Goal: Information Seeking & Learning: Learn about a topic

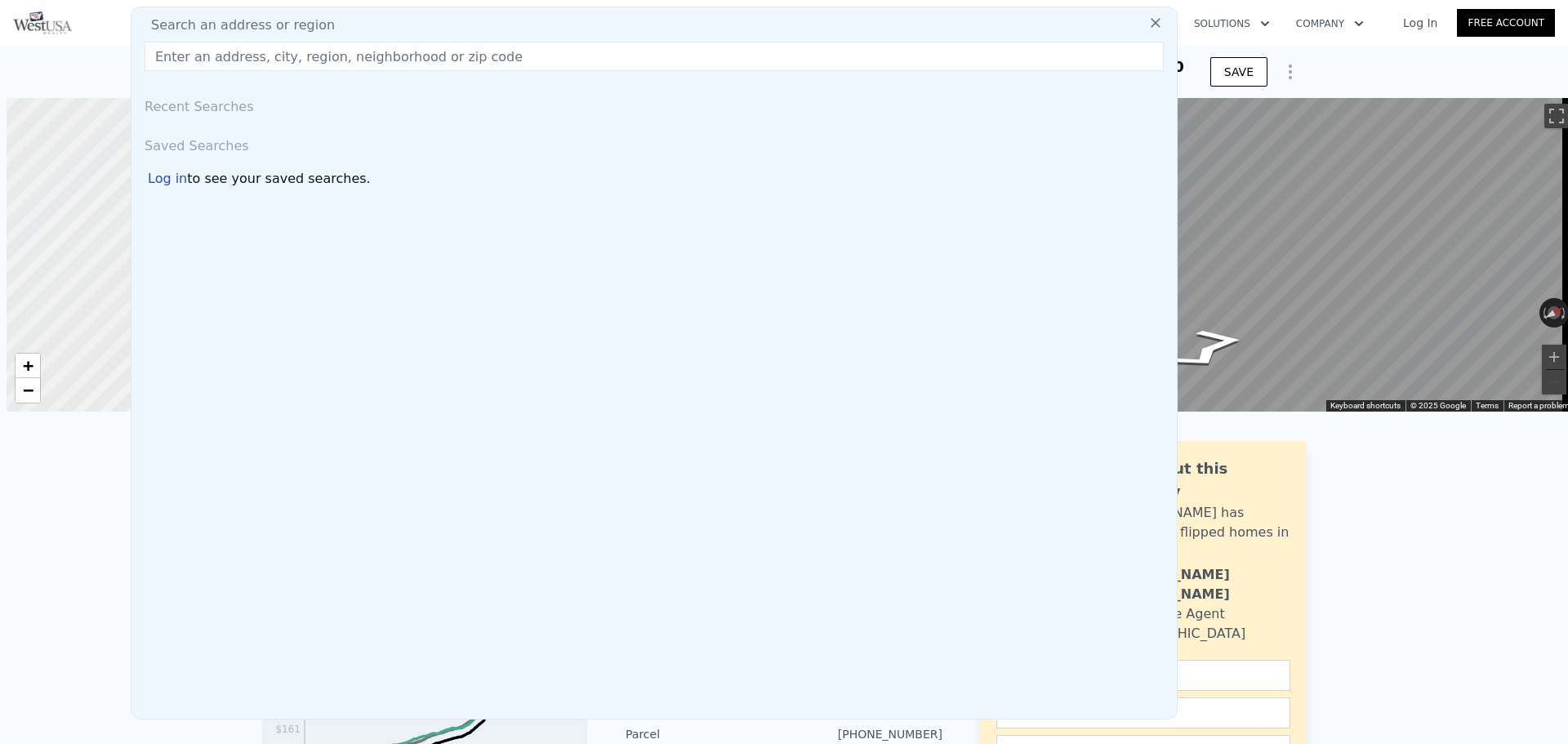
scroll to position [0, 7]
type input "[STREET_ADDRESS][PERSON_NAME]"
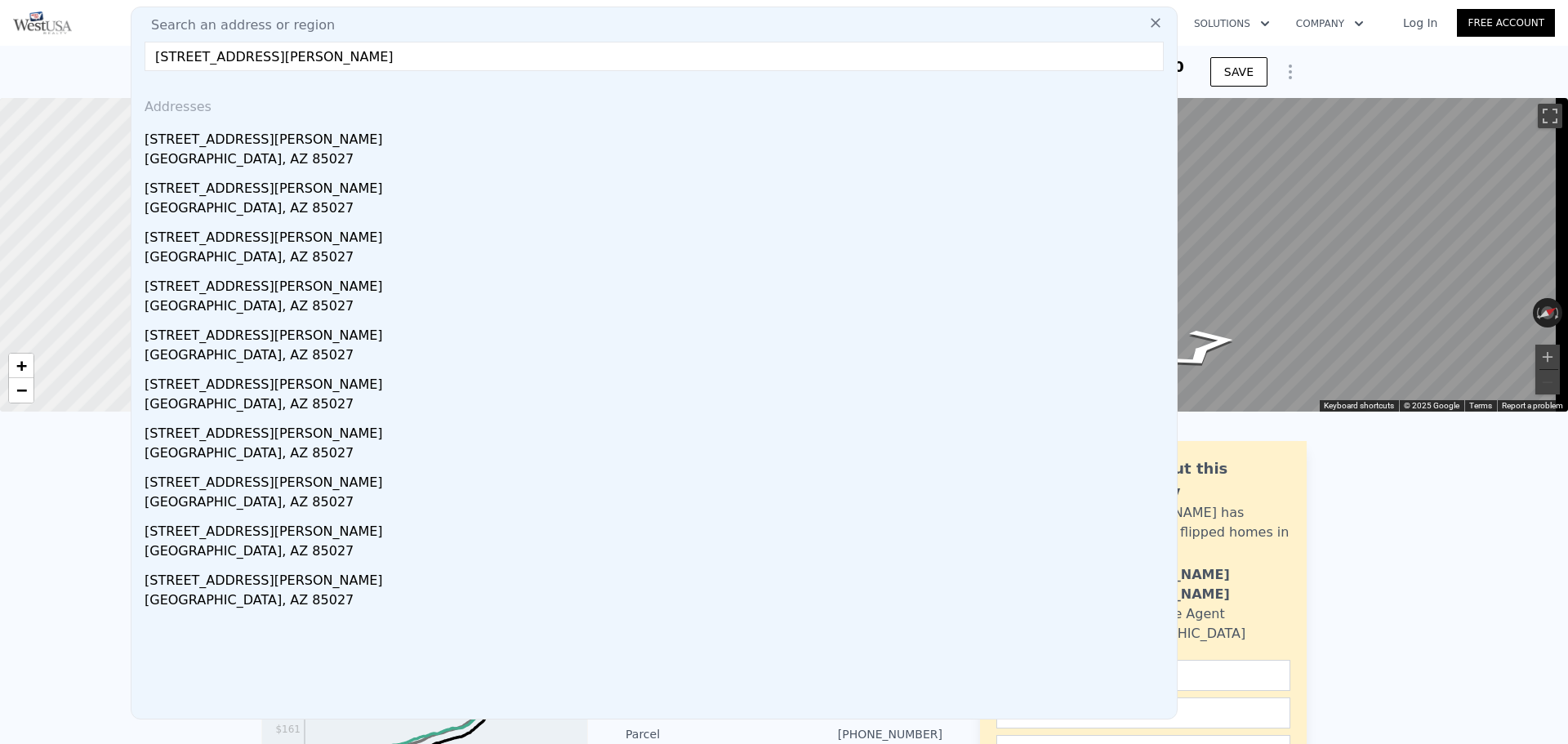
type input "4"
type input "2316"
type input "8318"
checkbox input "false"
checkbox input "true"
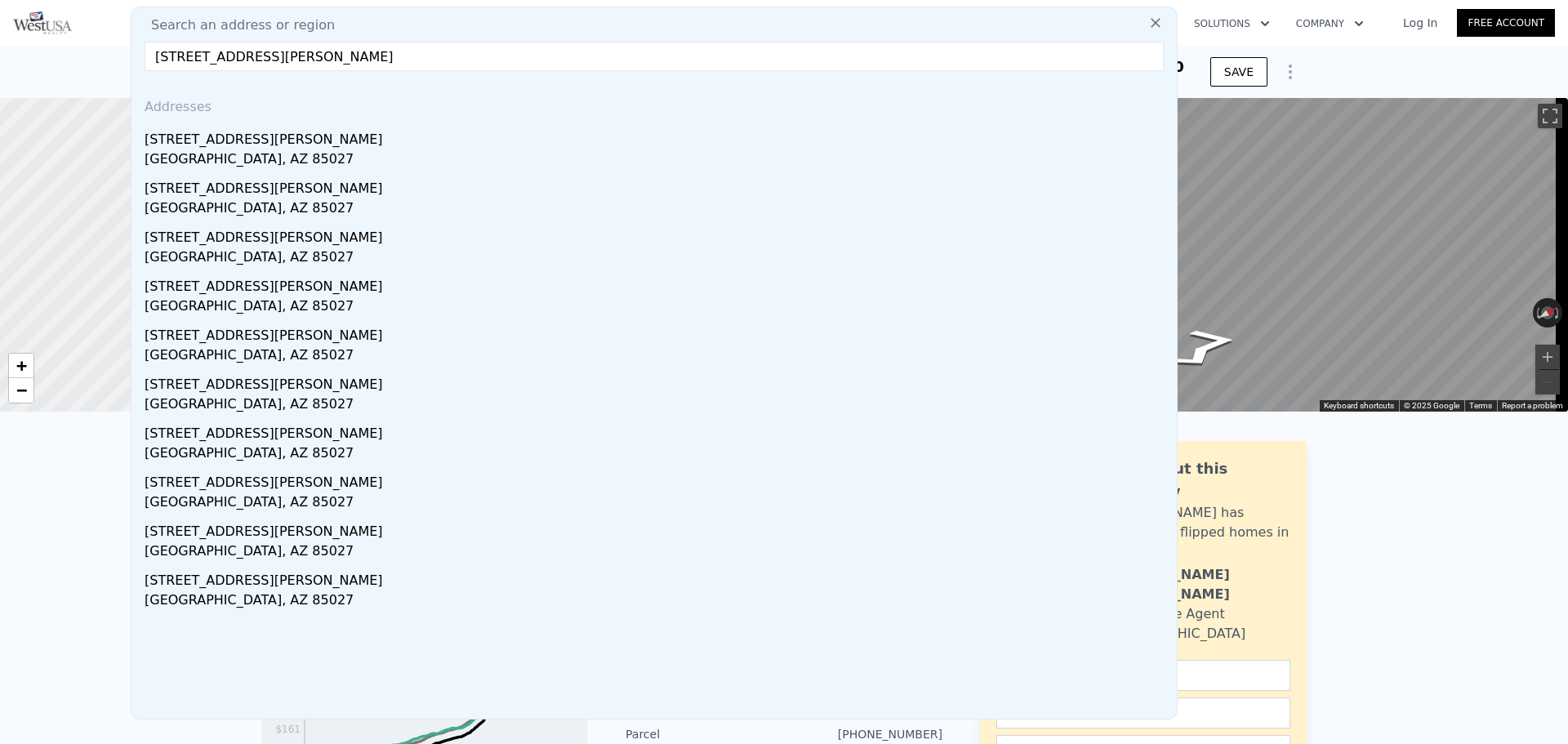
type input "$ 557,000"
type input "$ 293,523"
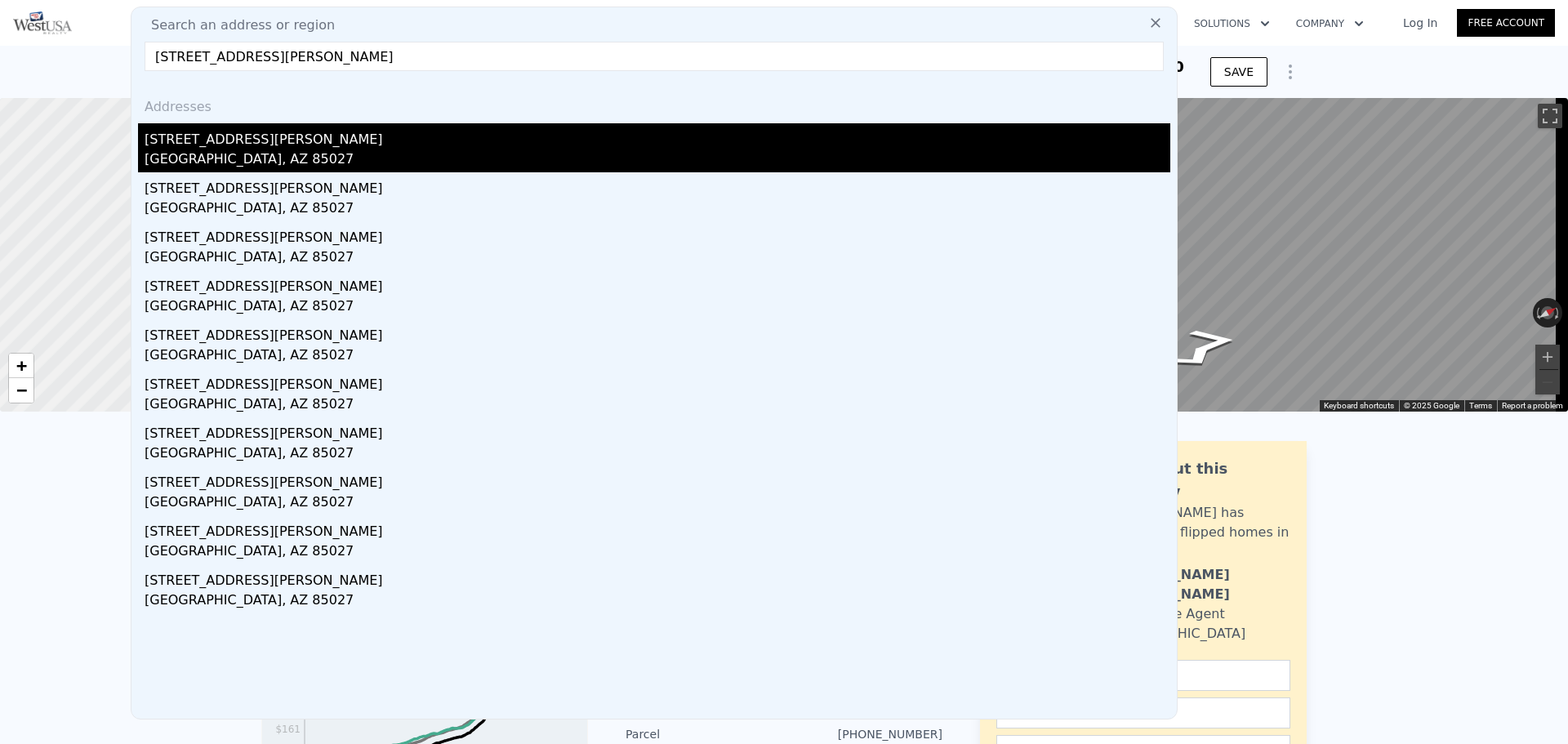
click at [176, 162] on div "[GEOGRAPHIC_DATA], AZ 85027" at bounding box center [657, 161] width 1026 height 23
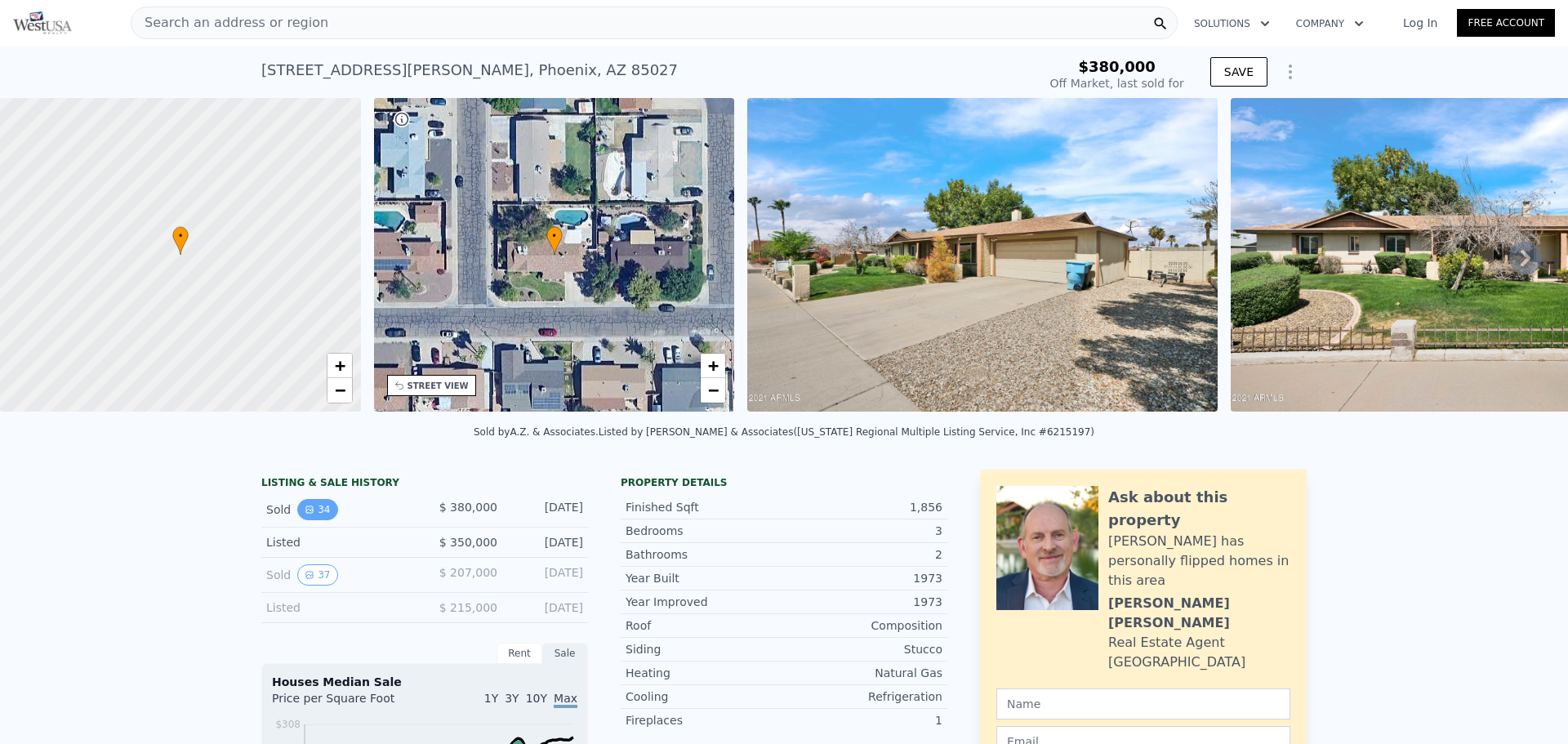
click at [307, 520] on button "34" at bounding box center [316, 509] width 40 height 21
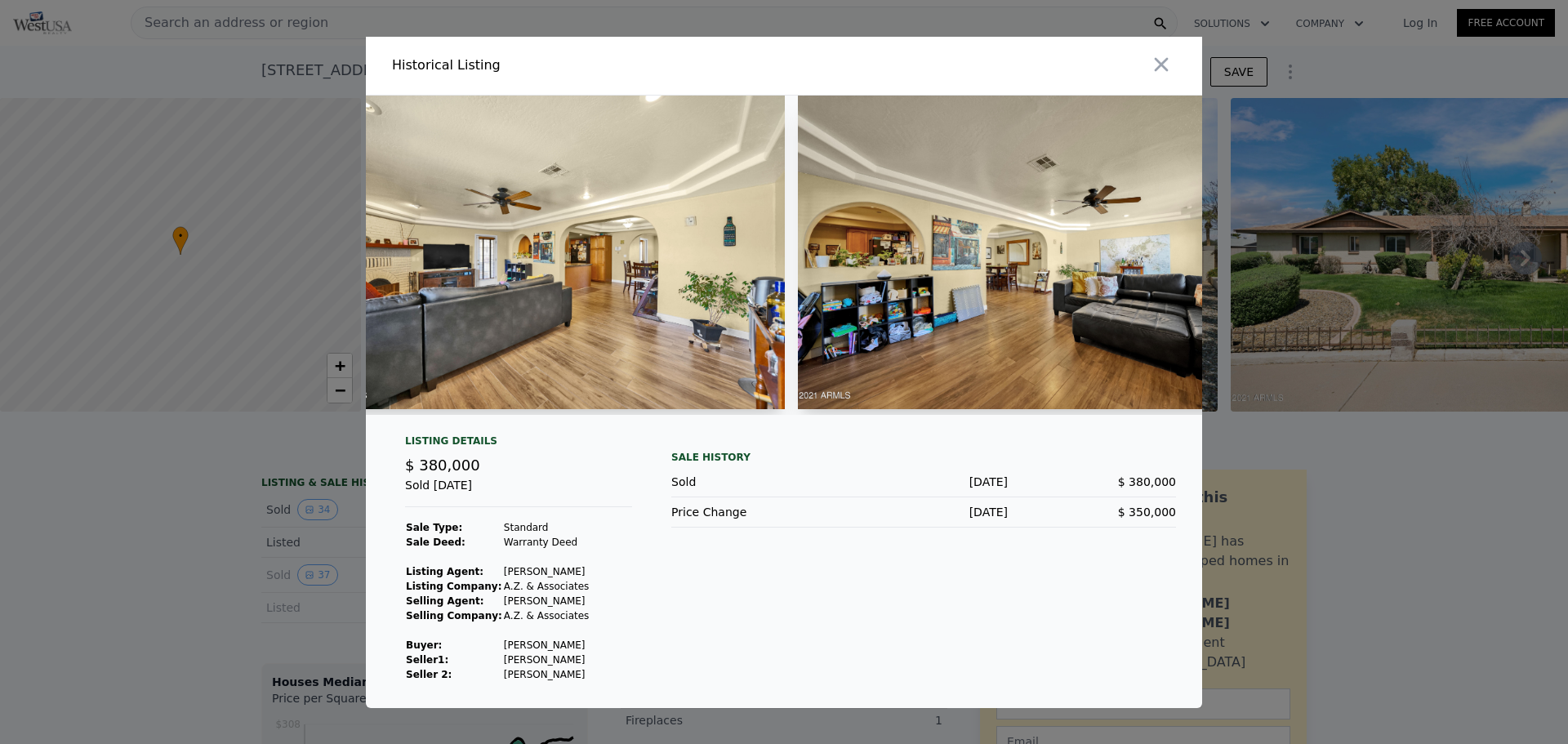
scroll to position [0, 7457]
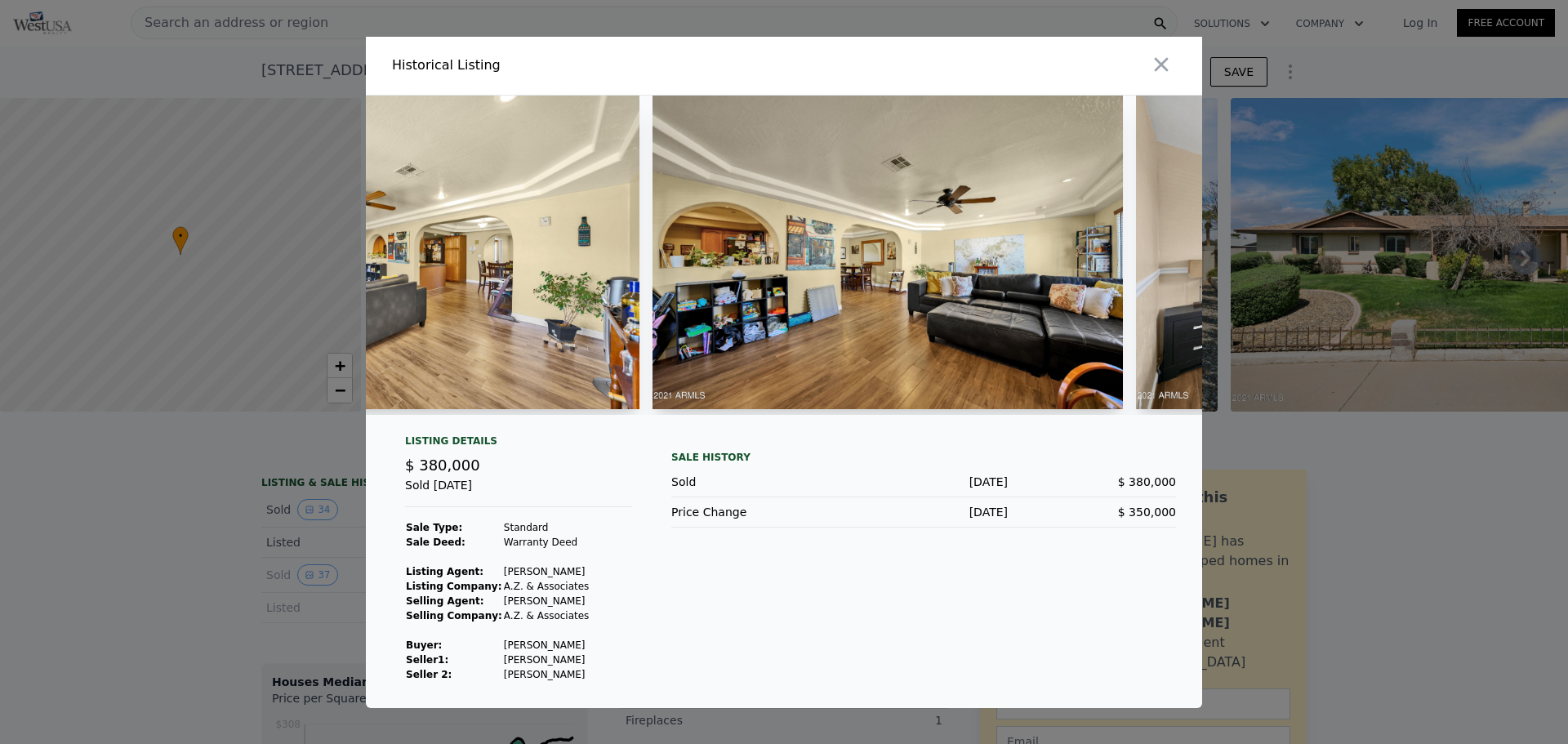
drag, startPoint x: 1159, startPoint y: 59, endPoint x: 996, endPoint y: 23, distance: 166.9
click at [1160, 60] on icon "button" at bounding box center [1162, 65] width 23 height 23
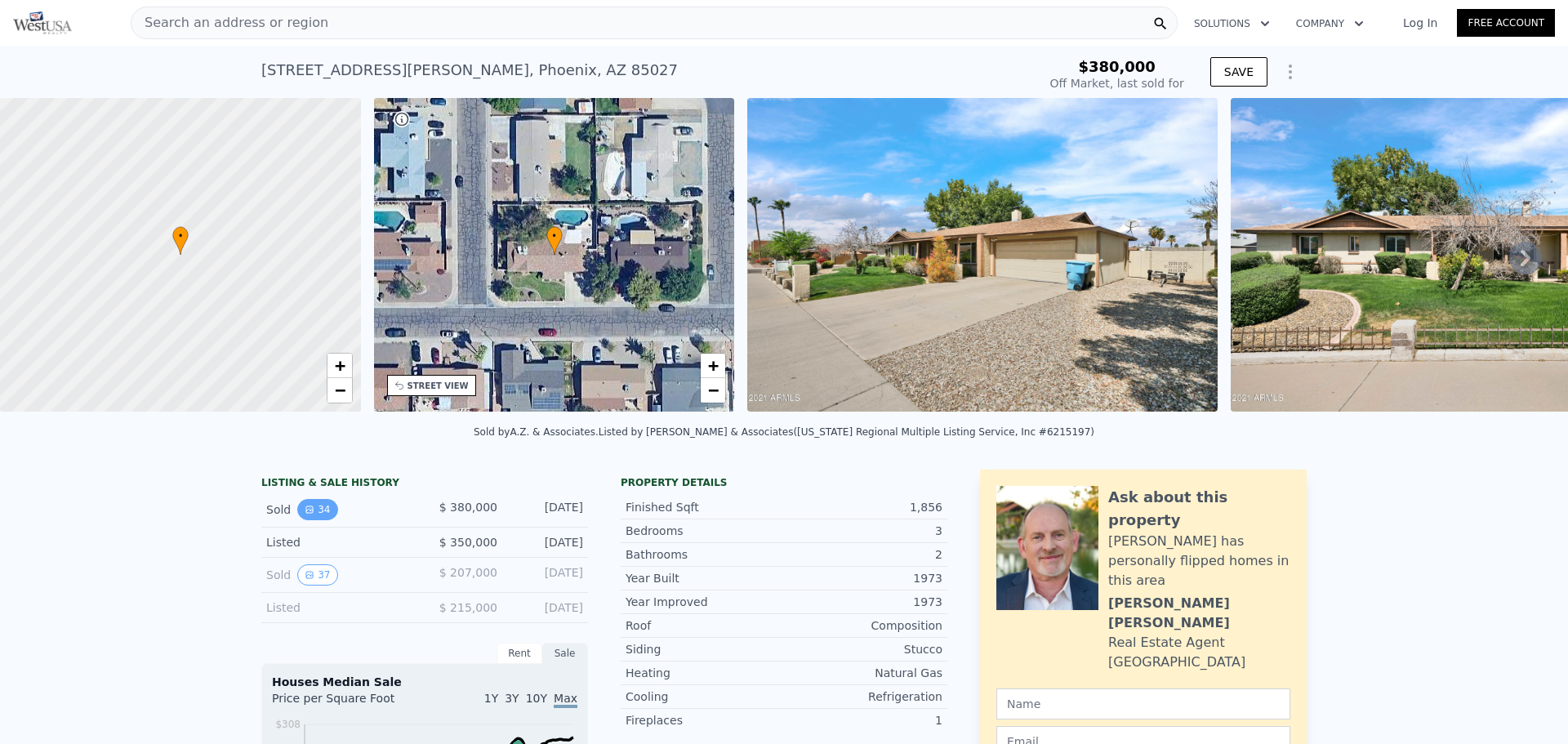
click at [306, 513] on icon "View historical data" at bounding box center [309, 509] width 7 height 7
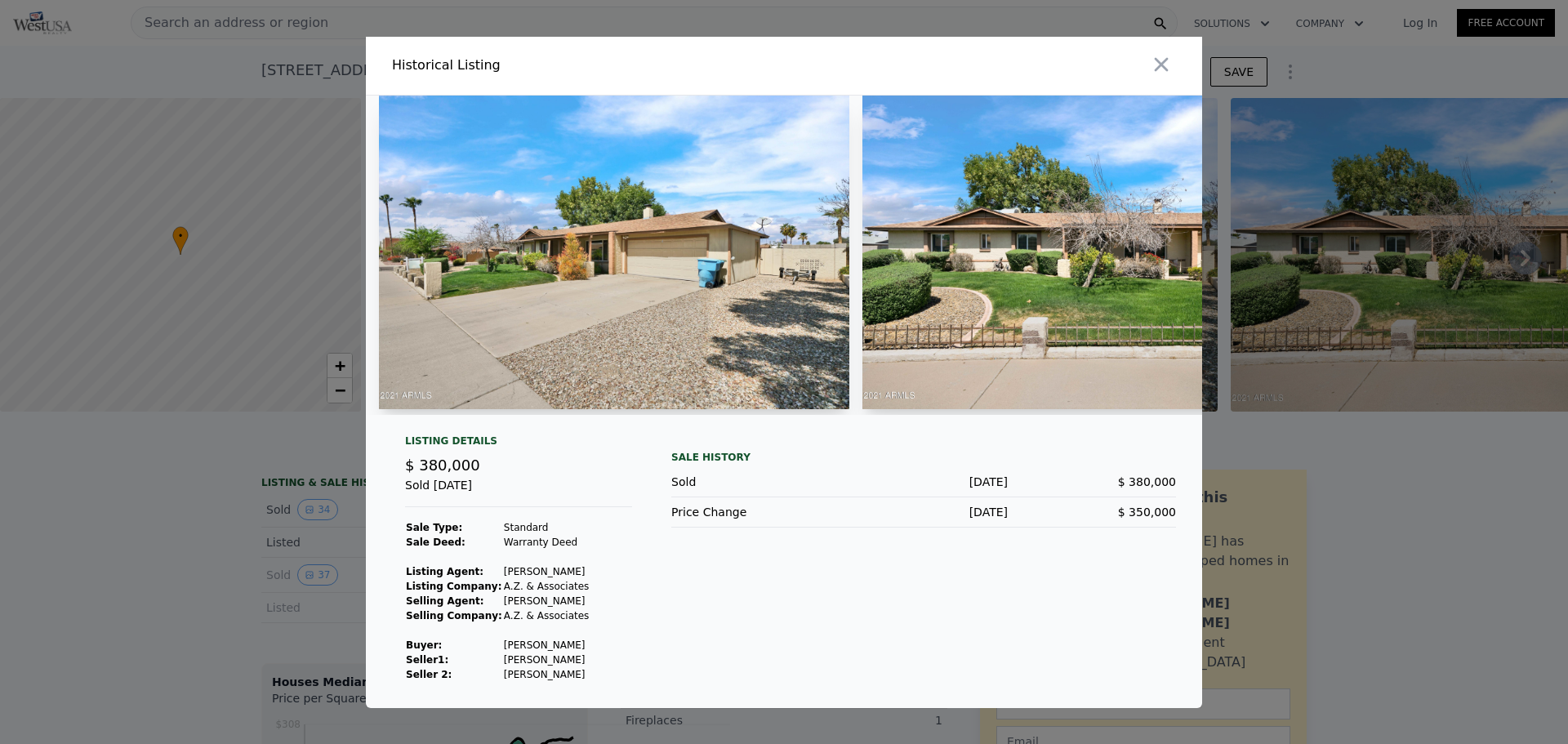
type input "$ 478,000"
type input "$ 47,955"
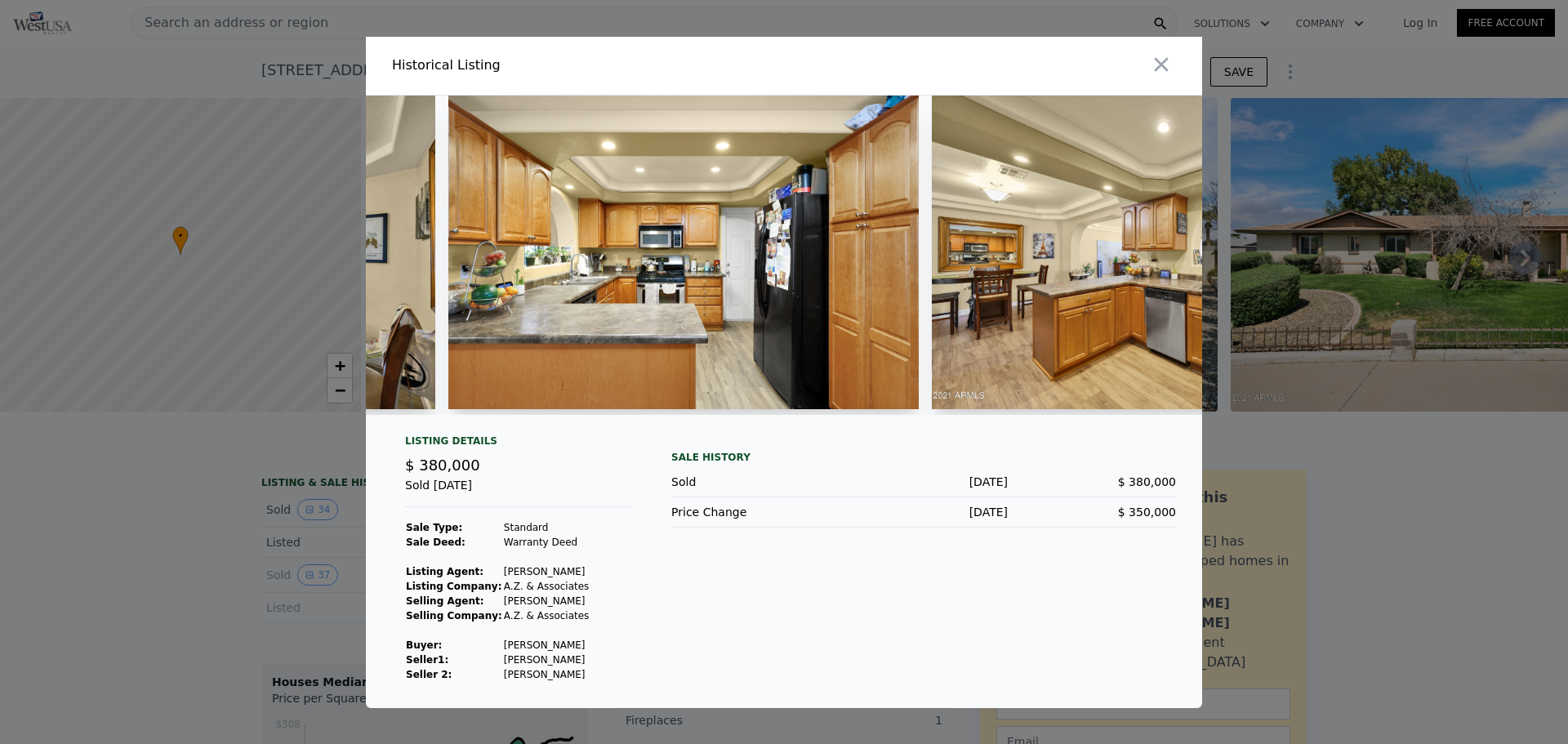
scroll to position [0, 5283]
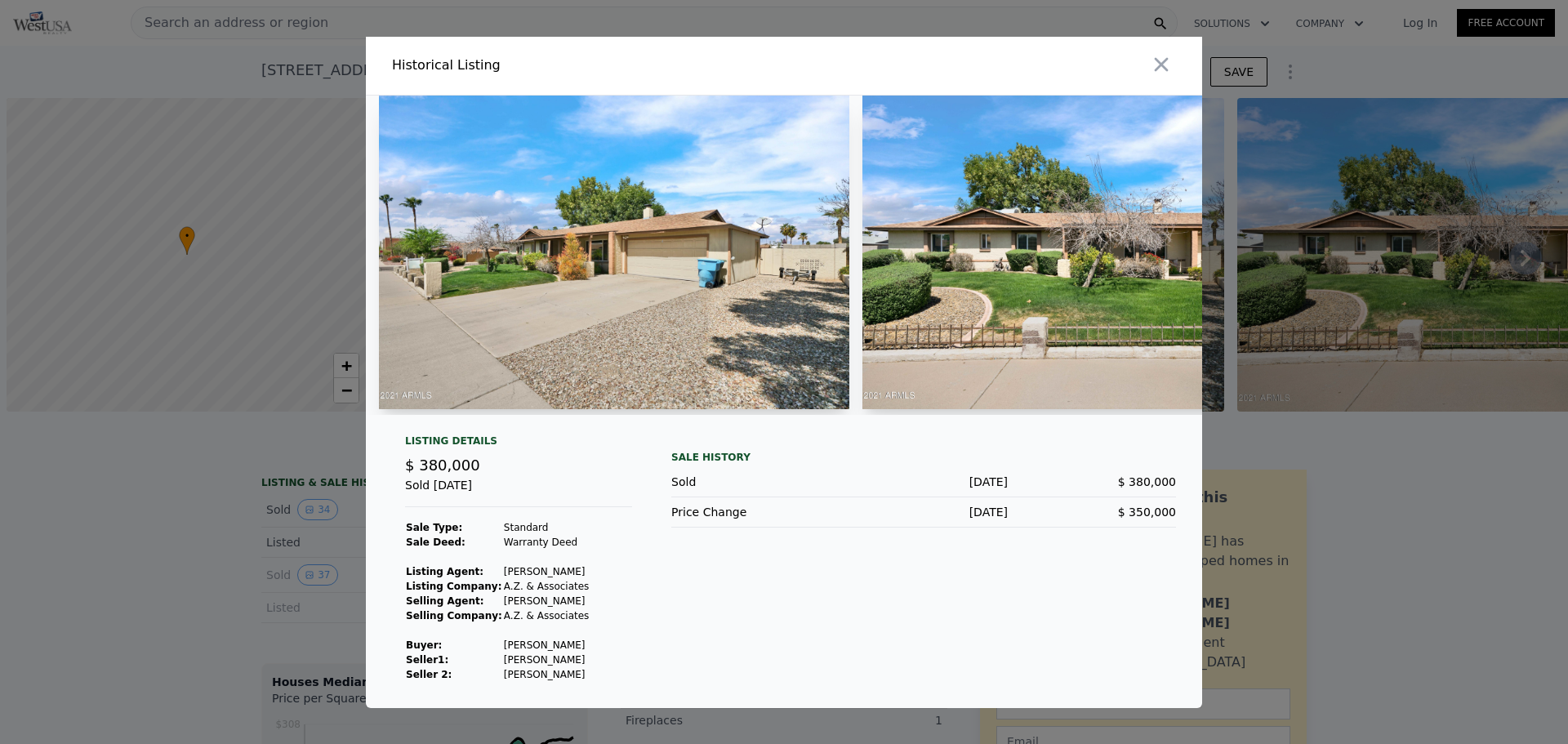
scroll to position [0, 5283]
